Goal: Task Accomplishment & Management: Use online tool/utility

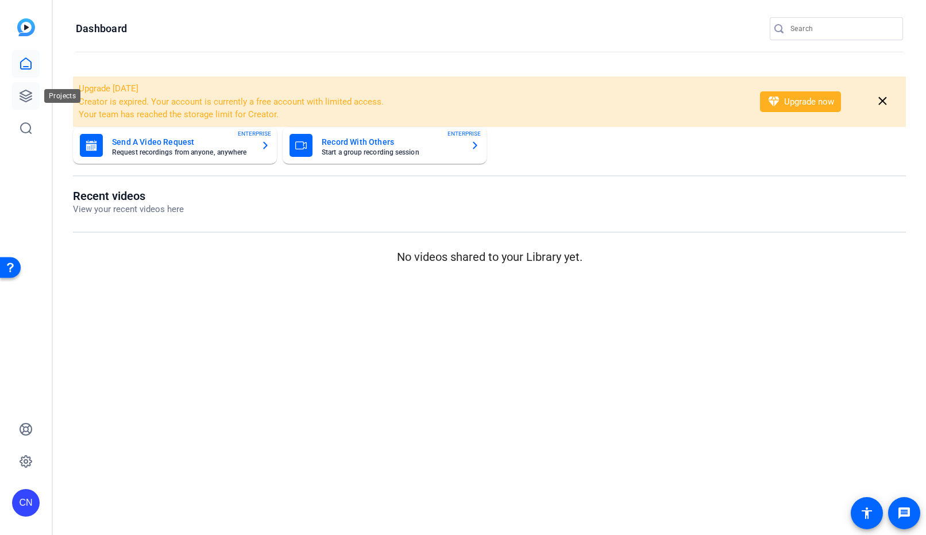
click at [30, 94] on icon at bounding box center [25, 95] width 11 height 11
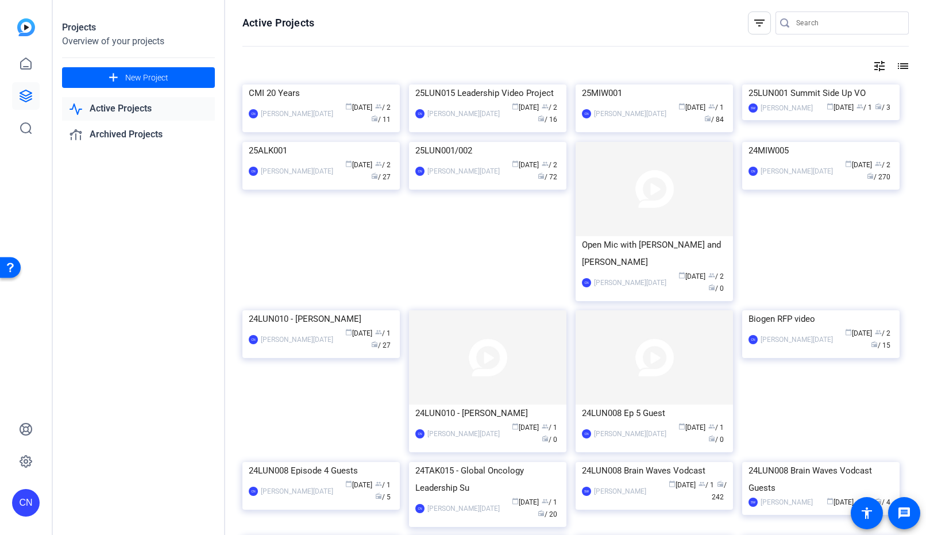
drag, startPoint x: 281, startPoint y: 106, endPoint x: 319, endPoint y: 134, distance: 46.9
click at [281, 84] on img at bounding box center [320, 84] width 157 height 0
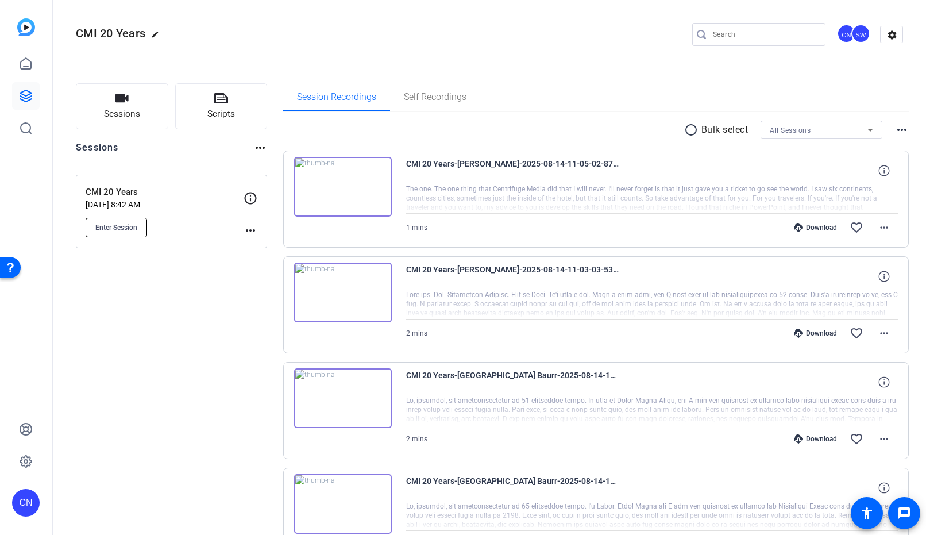
click at [134, 232] on button "Enter Session" at bounding box center [116, 228] width 61 height 20
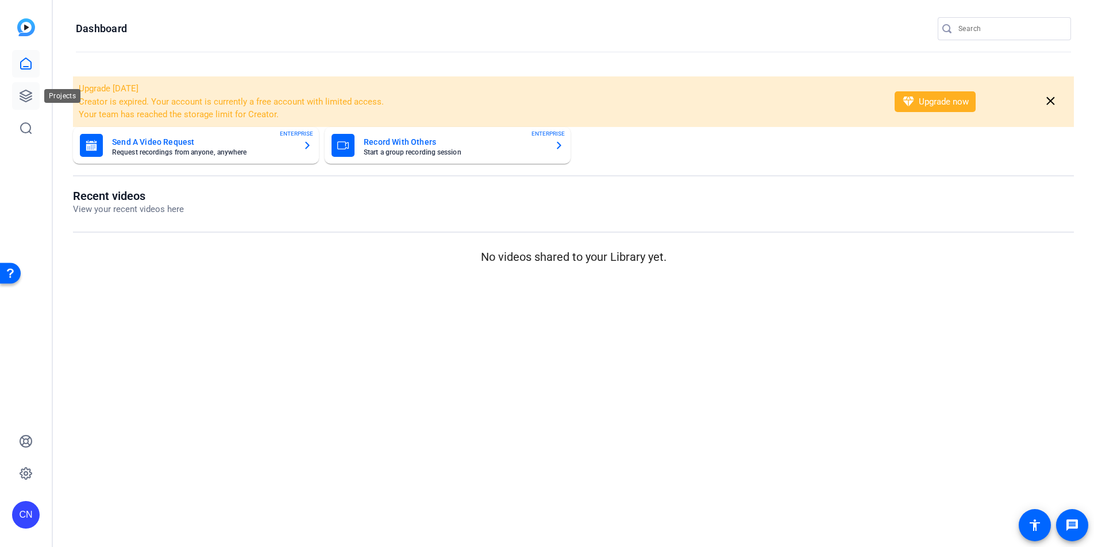
click at [26, 94] on icon at bounding box center [26, 96] width 14 height 14
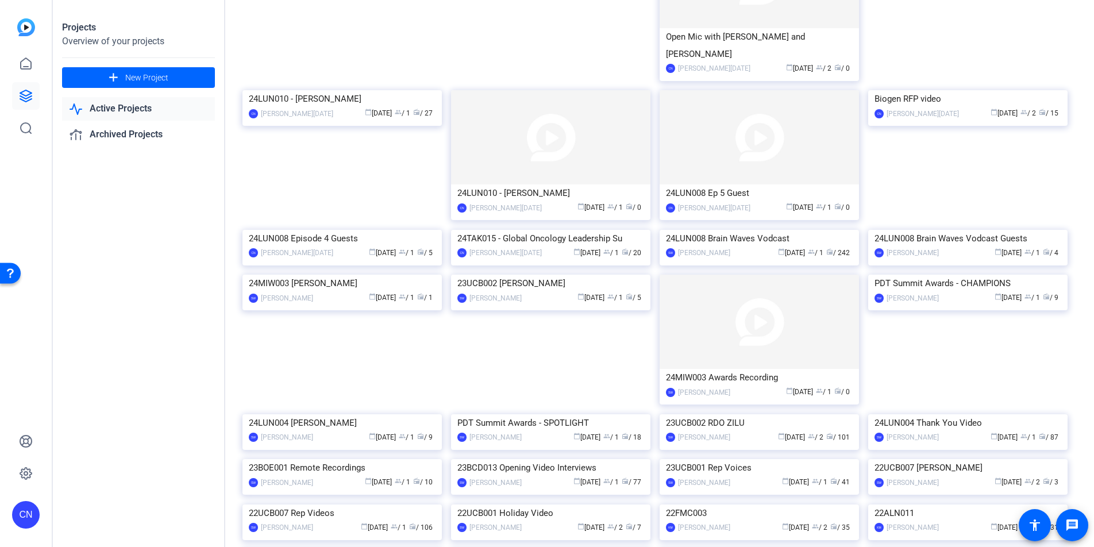
scroll to position [239, 0]
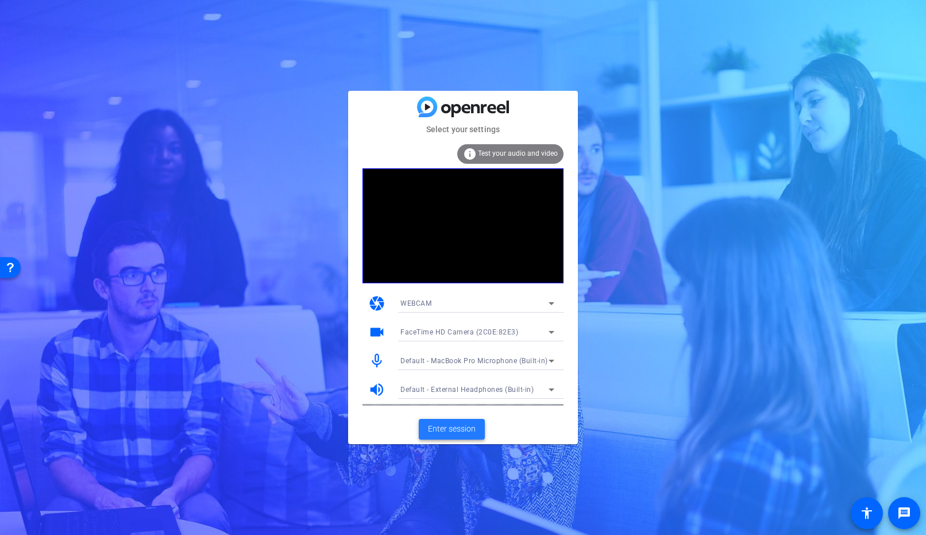
click at [466, 433] on span "Enter session" at bounding box center [452, 429] width 48 height 12
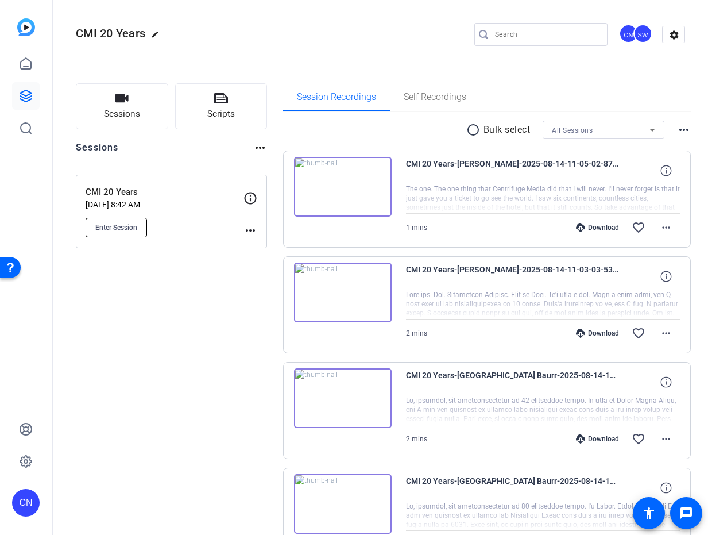
click at [111, 235] on button "Enter Session" at bounding box center [116, 228] width 61 height 20
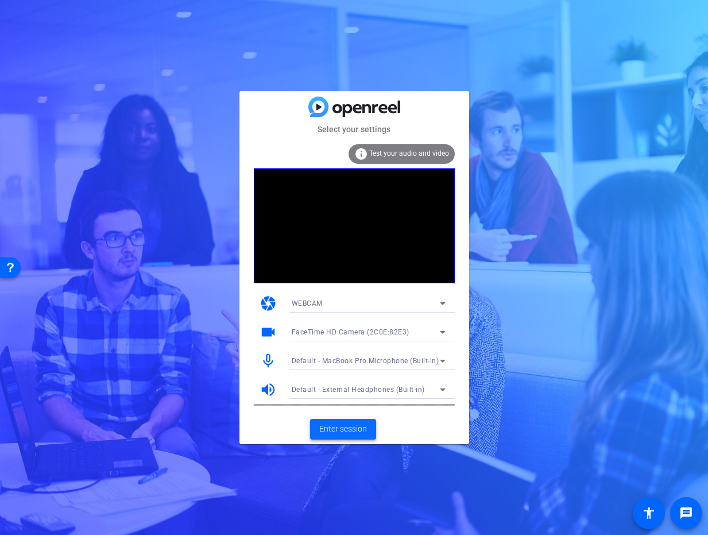
click at [345, 423] on span "Enter session" at bounding box center [343, 429] width 48 height 12
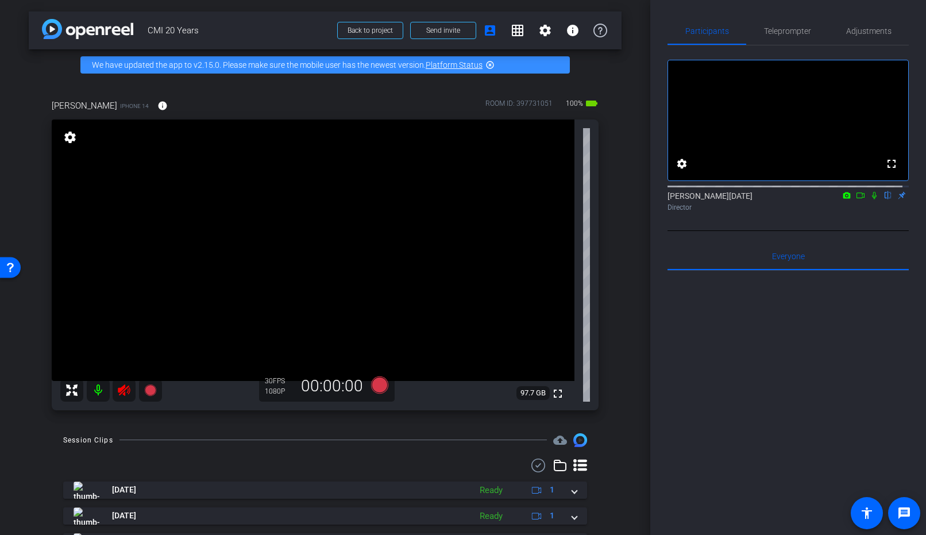
click at [126, 391] on icon at bounding box center [124, 390] width 14 height 14
click at [708, 28] on span "Adjustments" at bounding box center [868, 31] width 45 height 8
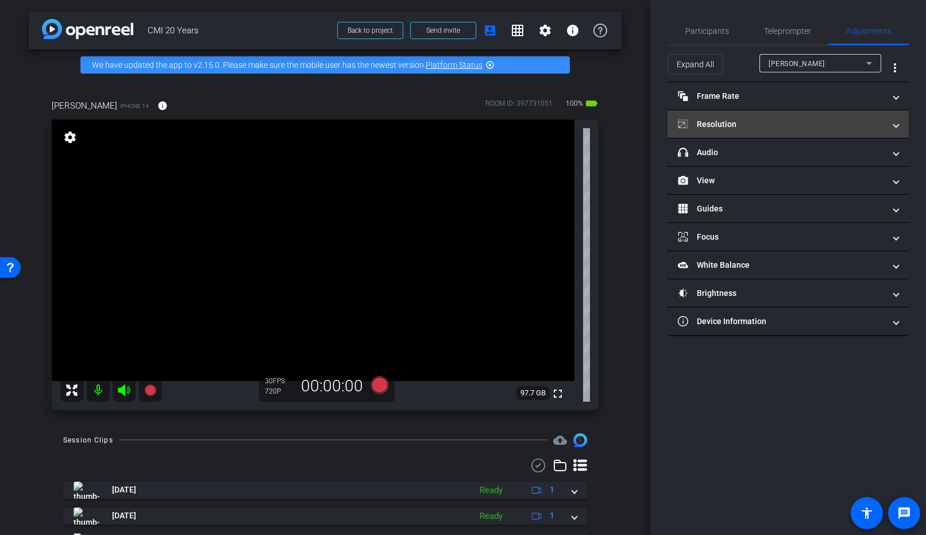
click at [708, 126] on mat-panel-title "Resolution" at bounding box center [781, 124] width 207 height 12
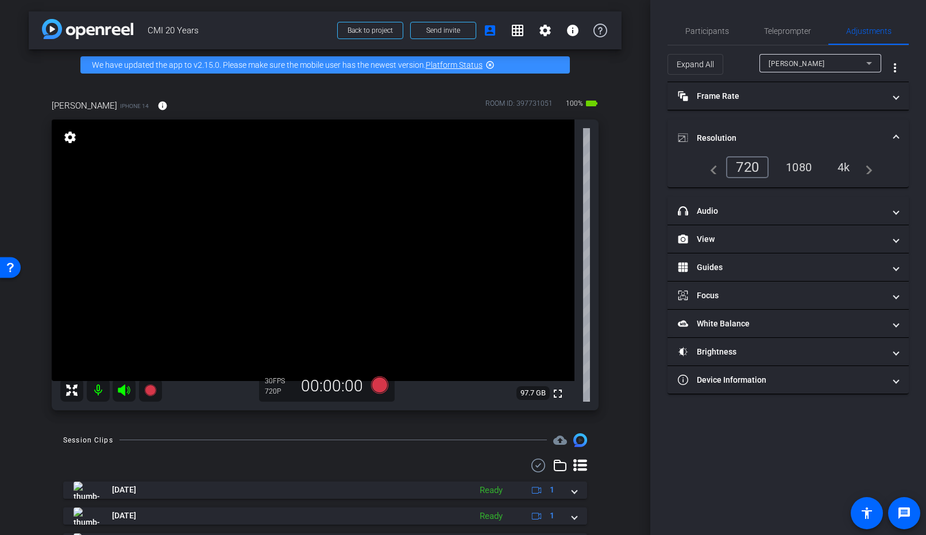
click at [708, 163] on div "1080" at bounding box center [798, 167] width 43 height 20
click at [702, 36] on span "Participants" at bounding box center [707, 31] width 44 height 28
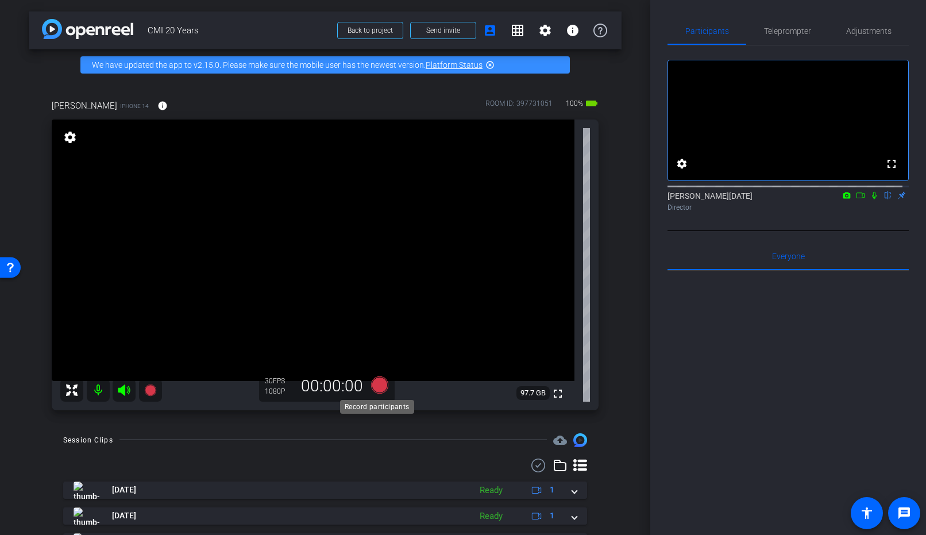
click at [377, 389] on icon at bounding box center [379, 384] width 17 height 17
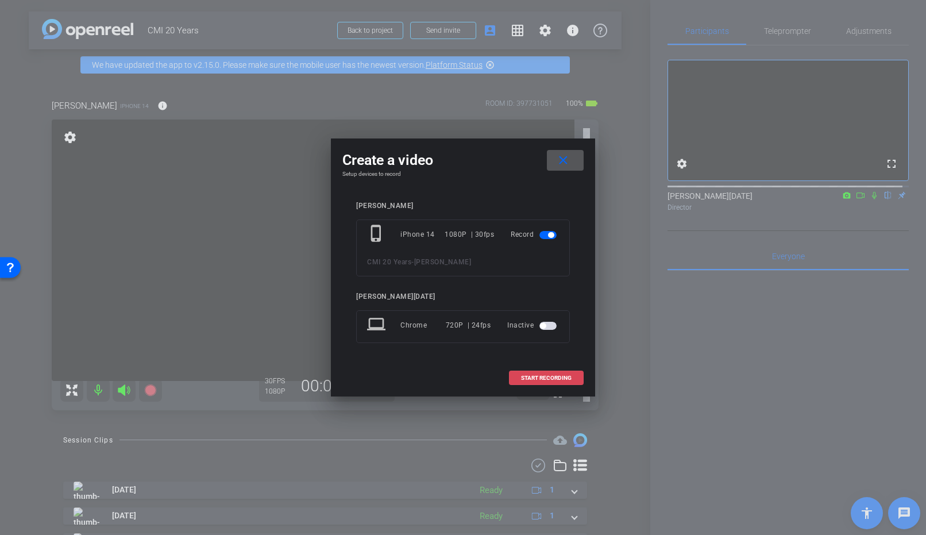
click at [535, 383] on span at bounding box center [546, 378] width 74 height 28
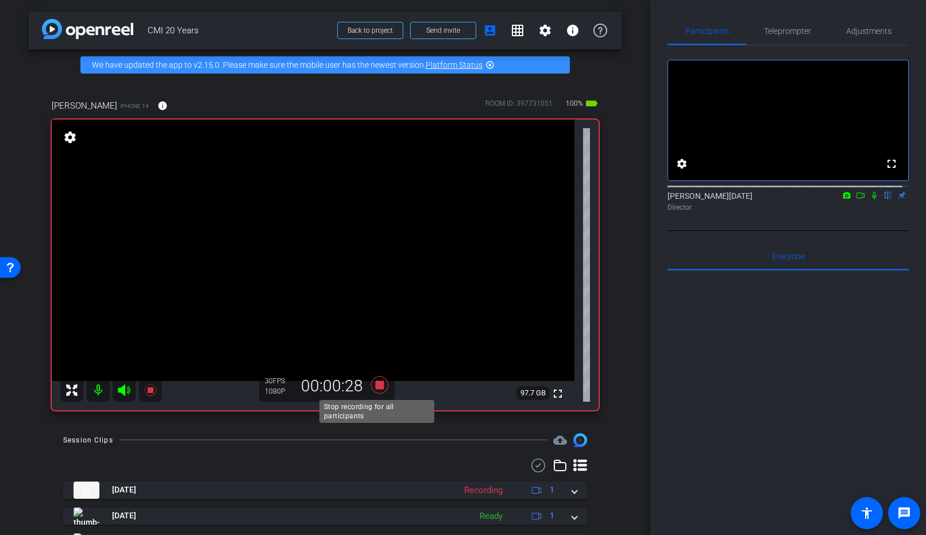
click at [372, 379] on icon at bounding box center [380, 384] width 28 height 21
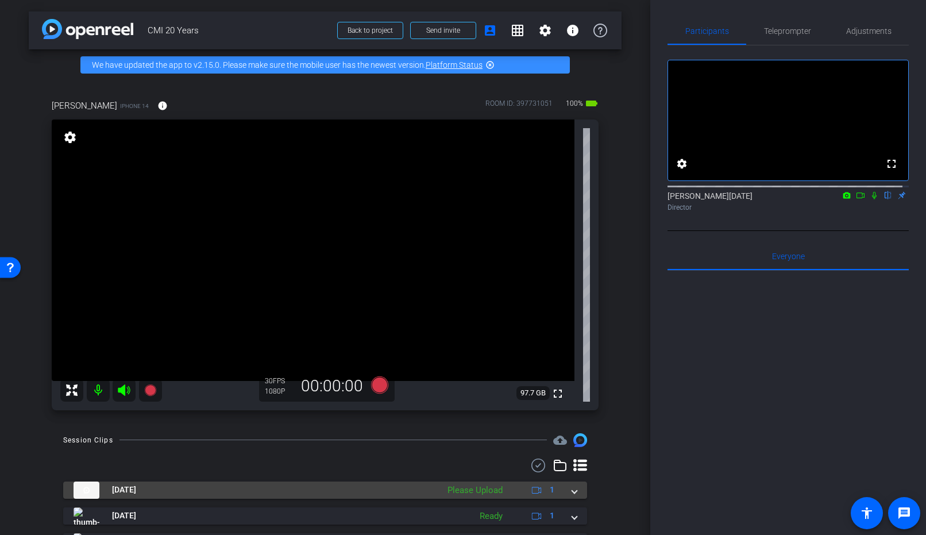
click at [573, 494] on mat-expansion-panel-header "Aug 19, 2025 Please Upload 1" at bounding box center [325, 489] width 524 height 17
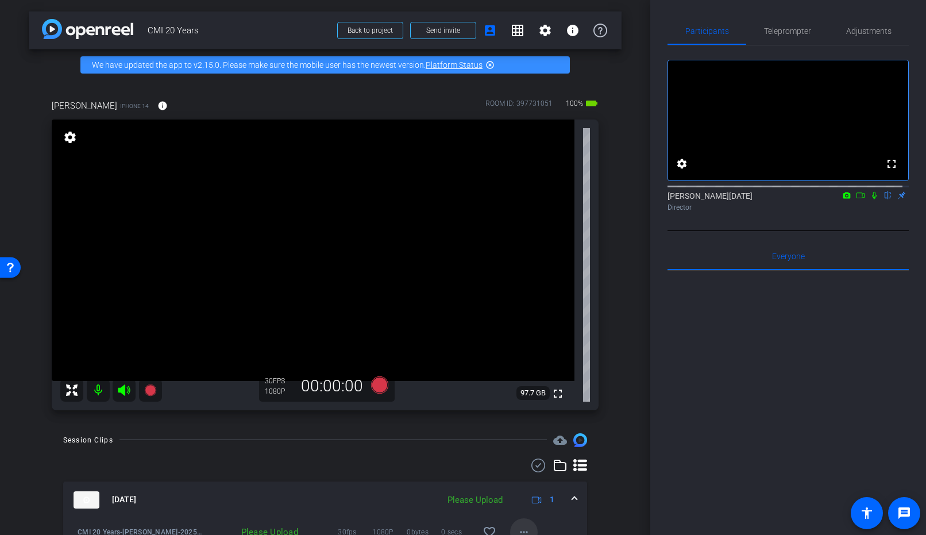
click at [526, 521] on span at bounding box center [524, 532] width 28 height 28
click at [540, 473] on span "Upload" at bounding box center [536, 480] width 46 height 14
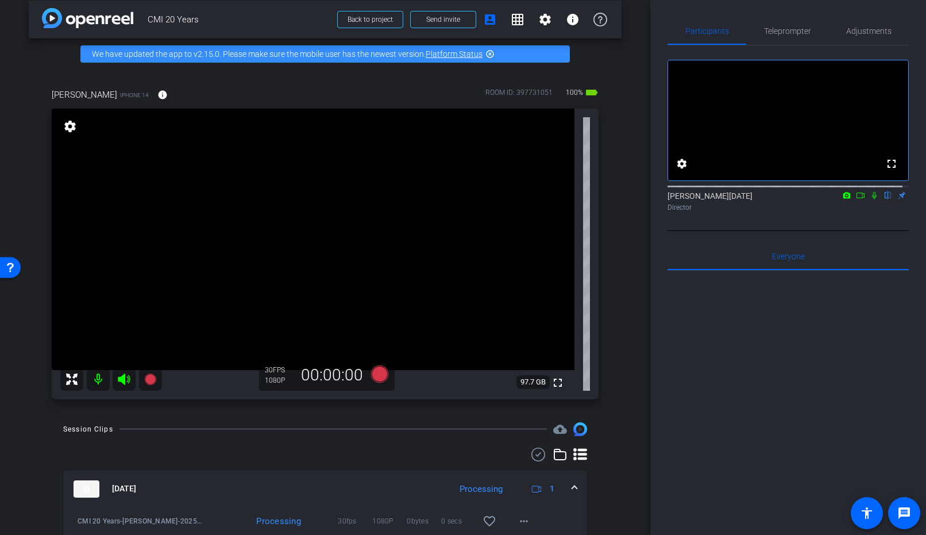
click at [562, 486] on div "Aug 19, 2025 Processing 1" at bounding box center [323, 488] width 499 height 17
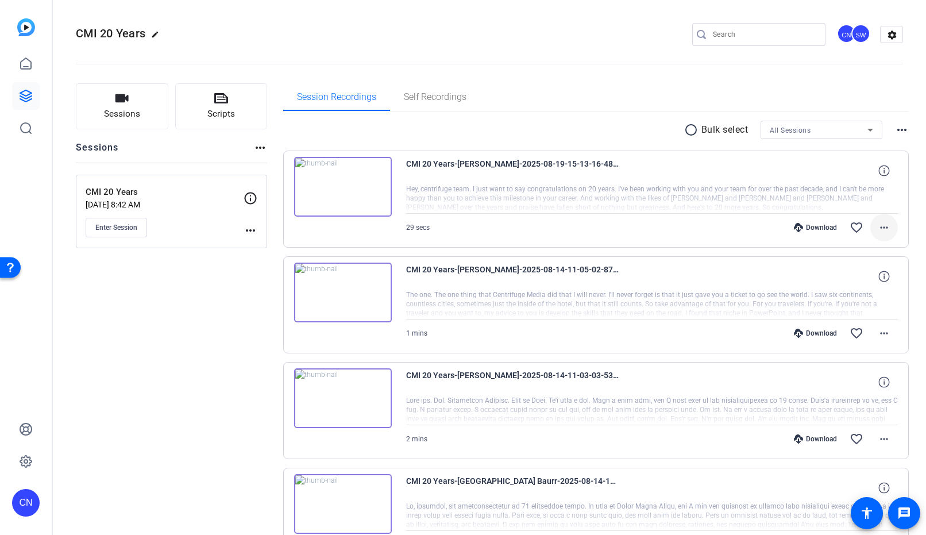
click at [885, 228] on span at bounding box center [884, 228] width 28 height 28
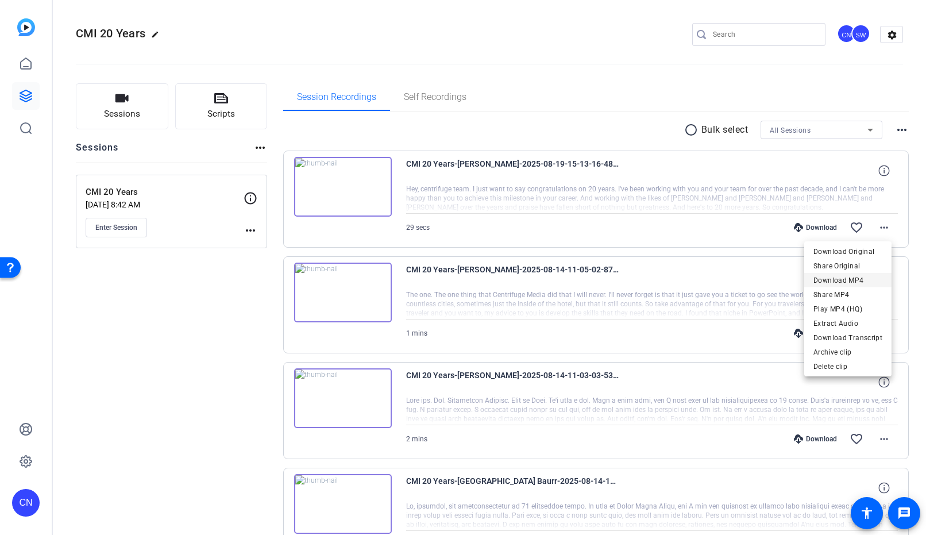
click at [854, 281] on span "Download MP4" at bounding box center [847, 280] width 69 height 14
